Goal: Transaction & Acquisition: Book appointment/travel/reservation

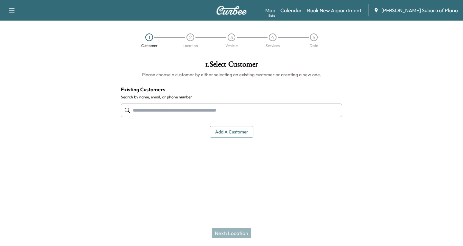
click at [132, 111] on input "text" at bounding box center [231, 109] width 221 height 13
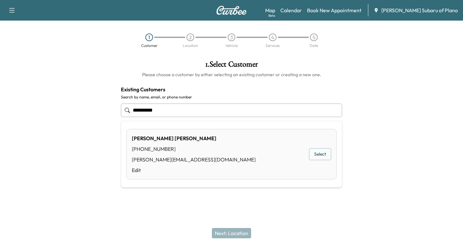
click at [324, 153] on button "Select" at bounding box center [320, 154] width 22 height 12
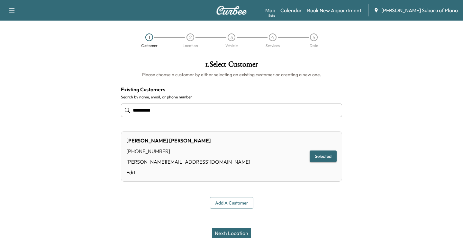
type input "*********"
click at [237, 232] on button "Next: Location" at bounding box center [231, 233] width 39 height 10
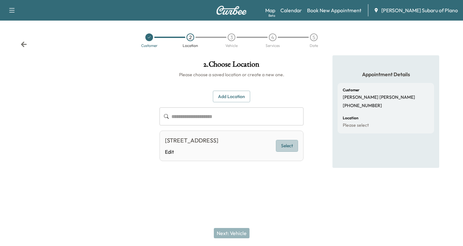
click at [288, 152] on button "Select" at bounding box center [287, 146] width 22 height 12
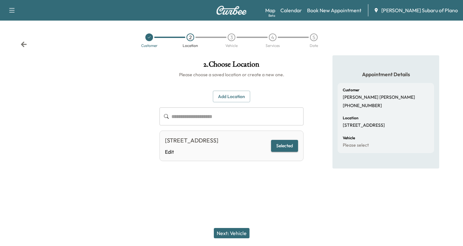
click at [229, 232] on button "Next: Vehicle" at bounding box center [232, 233] width 36 height 10
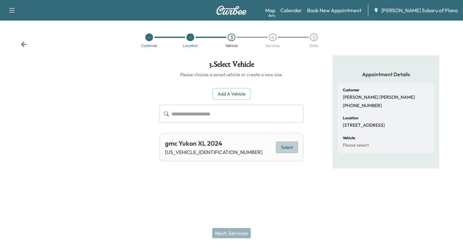
click at [285, 146] on button "Select" at bounding box center [287, 147] width 22 height 12
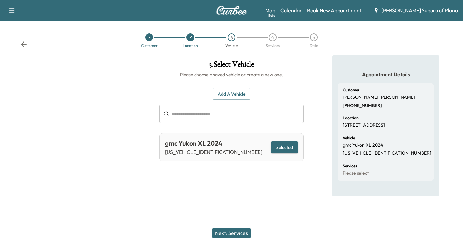
click at [237, 234] on button "Next: Services" at bounding box center [231, 233] width 39 height 10
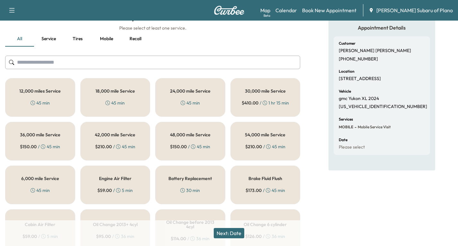
scroll to position [64, 0]
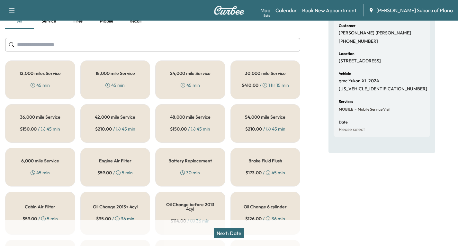
click at [194, 85] on div "45 min" at bounding box center [190, 85] width 19 height 6
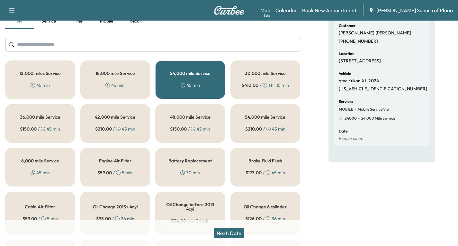
click at [427, 10] on span "[PERSON_NAME] Subaru of Plano" at bounding box center [414, 10] width 76 height 8
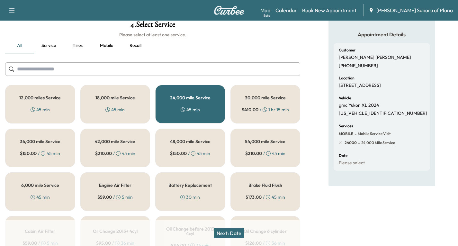
scroll to position [0, 0]
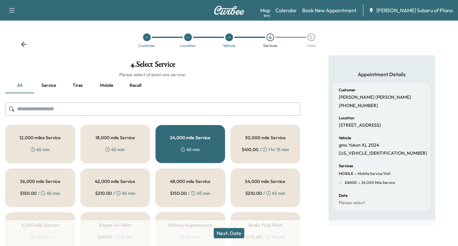
click at [12, 8] on icon "button" at bounding box center [12, 10] width 8 height 8
click at [21, 36] on button "Log Out" at bounding box center [23, 36] width 24 height 10
